Goal: Task Accomplishment & Management: Complete application form

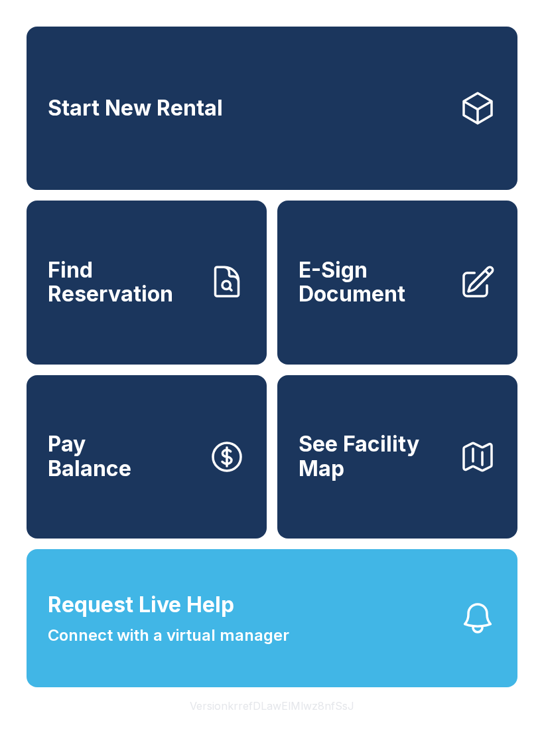
click at [282, 647] on span "Connect with a virtual manager" at bounding box center [169, 635] width 242 height 24
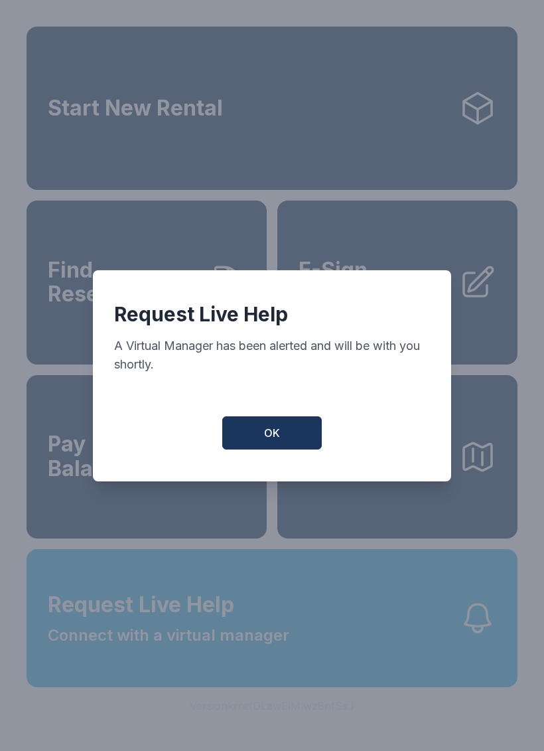
click at [292, 431] on button "OK" at bounding box center [272, 432] width 100 height 33
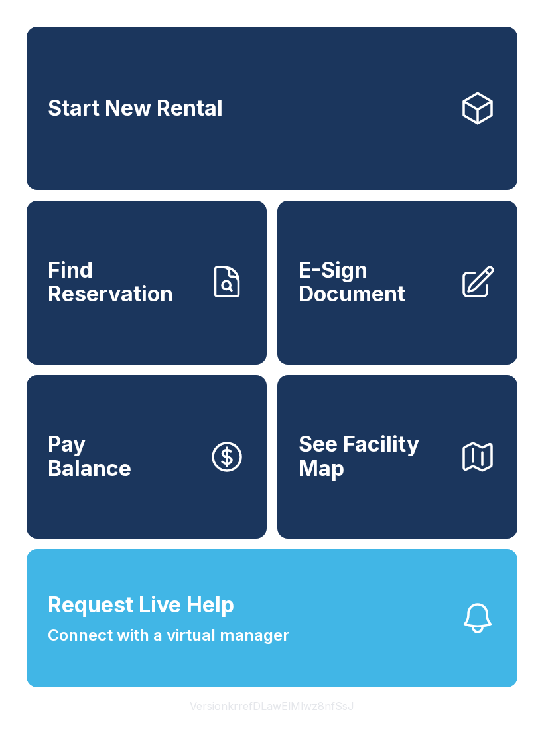
click at [419, 334] on link "E-Sign Document" at bounding box center [397, 281] width 240 height 163
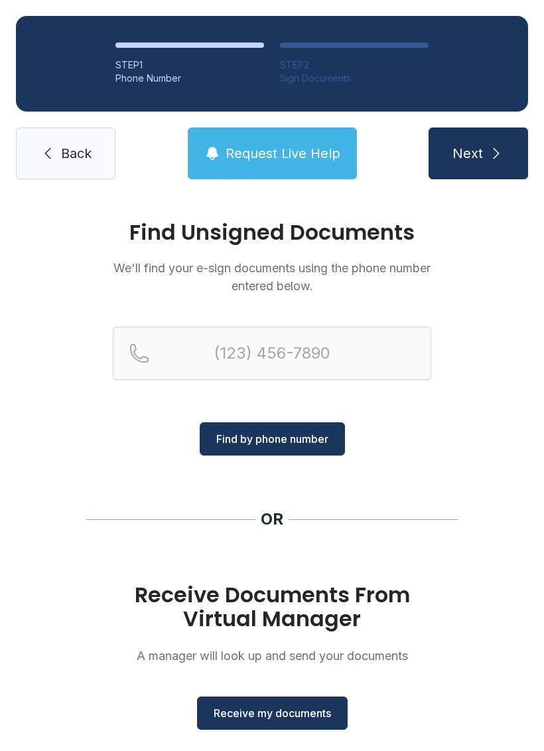
click at [298, 717] on span "Receive my documents" at bounding box center [272, 713] width 117 height 16
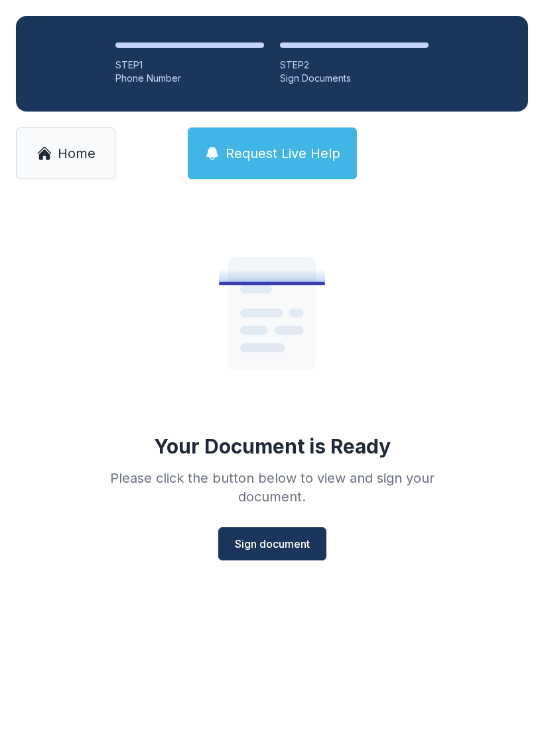
click at [299, 542] on span "Sign document" at bounding box center [272, 544] width 75 height 16
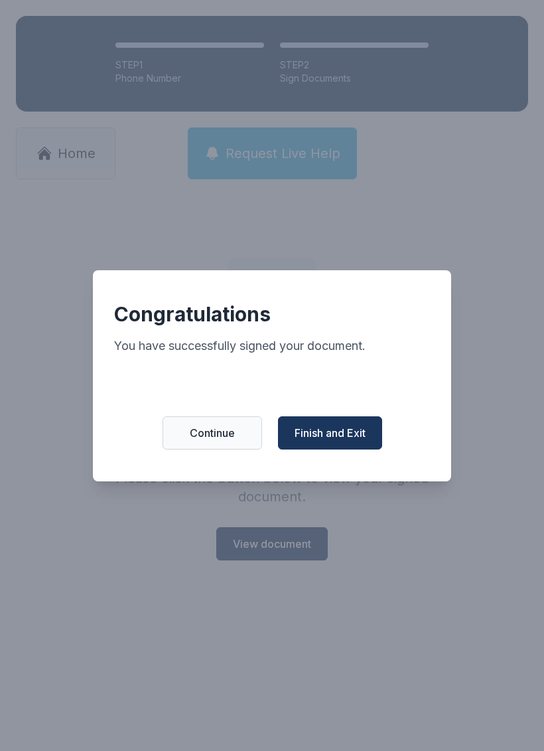
click at [333, 439] on span "Finish and Exit" at bounding box center [330, 433] width 71 height 16
